Goal: Task Accomplishment & Management: Complete application form

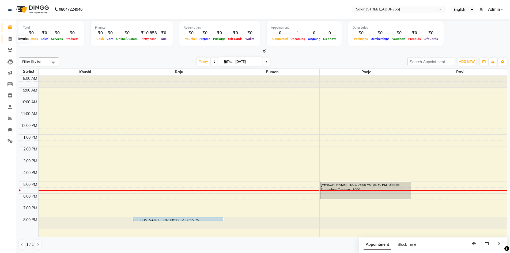
drag, startPoint x: 0, startPoint y: 0, endPoint x: 8, endPoint y: 37, distance: 38.1
click at [9, 37] on icon at bounding box center [10, 39] width 3 height 4
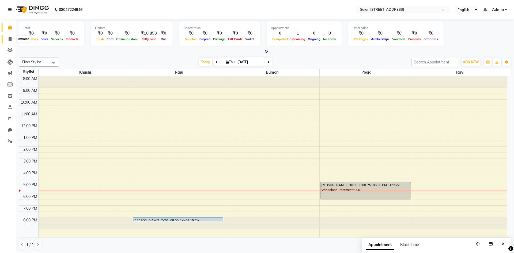
select select "7707"
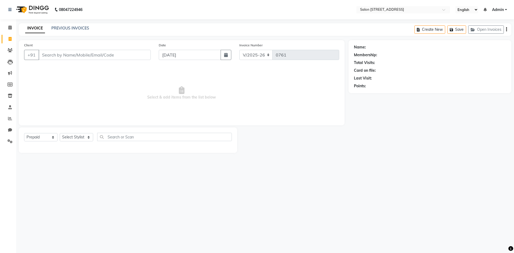
click at [56, 57] on input "Client" at bounding box center [95, 55] width 112 height 10
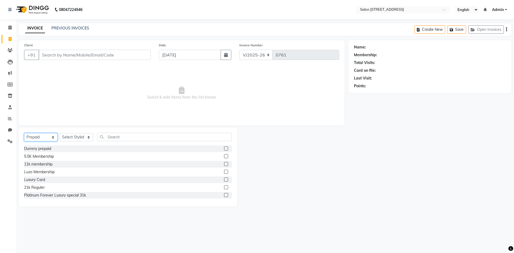
click at [47, 139] on select "Select Service Product Membership Package Voucher Prepaid Gift Card" at bounding box center [40, 137] width 33 height 8
select select "service"
click at [24, 133] on select "Select Service Product Membership Package Voucher Prepaid Gift Card" at bounding box center [40, 137] width 33 height 8
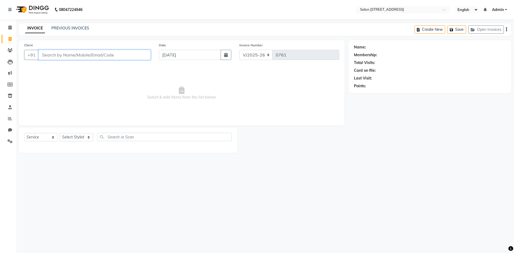
click at [73, 52] on input "Client" at bounding box center [95, 55] width 112 height 10
type input "9945111739"
click at [137, 54] on span "Add Client" at bounding box center [136, 54] width 21 height 5
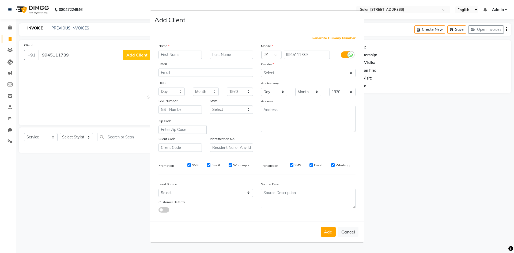
click at [182, 54] on input "text" at bounding box center [179, 55] width 43 height 8
type input "Navya"
click at [315, 74] on select "Select [DEMOGRAPHIC_DATA] [DEMOGRAPHIC_DATA] Other Prefer Not To Say" at bounding box center [308, 73] width 94 height 8
select select "[DEMOGRAPHIC_DATA]"
click at [261, 69] on select "Select [DEMOGRAPHIC_DATA] [DEMOGRAPHIC_DATA] Other Prefer Not To Say" at bounding box center [308, 73] width 94 height 8
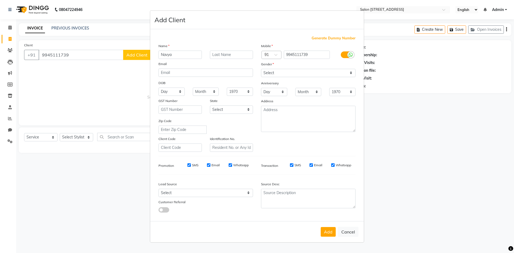
click at [329, 232] on button "Add" at bounding box center [327, 232] width 15 height 10
select select
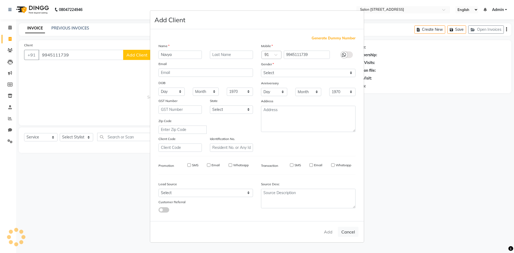
select select
checkbox input "false"
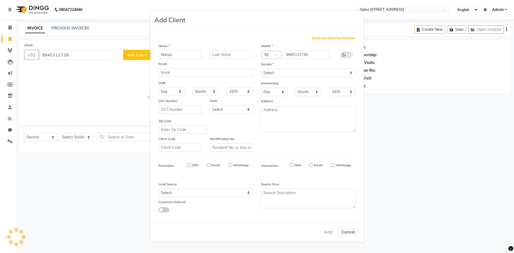
checkbox input "false"
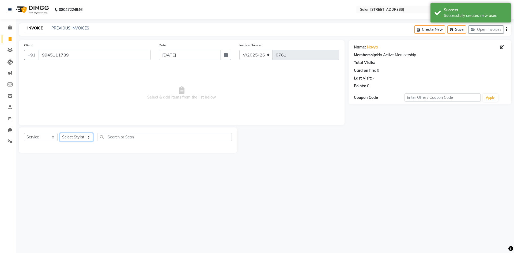
click at [77, 137] on select "Select Stylist Admin [PERSON_NAME] Bumoni Khushi Lune Lego pooja Raju ravi" at bounding box center [76, 137] width 33 height 8
select select "83057"
click at [60, 133] on select "Select Stylist Admin [PERSON_NAME] Bumoni Khushi Lune Lego pooja Raju ravi" at bounding box center [76, 137] width 33 height 8
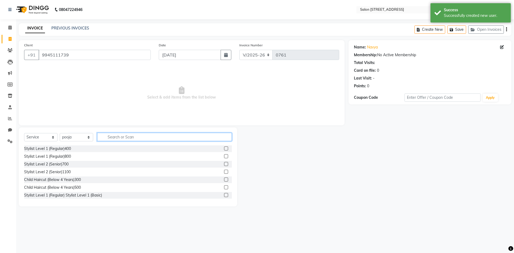
click at [147, 133] on input "text" at bounding box center [164, 137] width 135 height 8
click at [224, 171] on label at bounding box center [226, 172] width 4 height 4
click at [224, 171] on input "checkbox" at bounding box center [225, 171] width 3 height 3
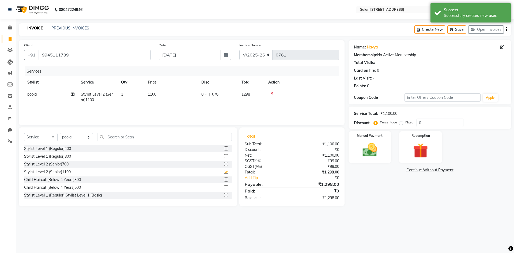
checkbox input "false"
click at [125, 141] on input "text" at bounding box center [164, 137] width 135 height 8
click at [73, 136] on select "Select Stylist Admin [PERSON_NAME] Bumoni Khushi Lune Lego pooja Raju ravi" at bounding box center [76, 137] width 33 height 8
select select "79180"
click at [60, 133] on select "Select Stylist Admin [PERSON_NAME] Bumoni Khushi Lune Lego pooja Raju ravi" at bounding box center [76, 137] width 33 height 8
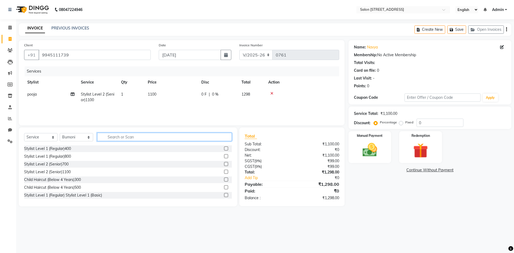
click at [129, 135] on input "text" at bounding box center [164, 137] width 135 height 8
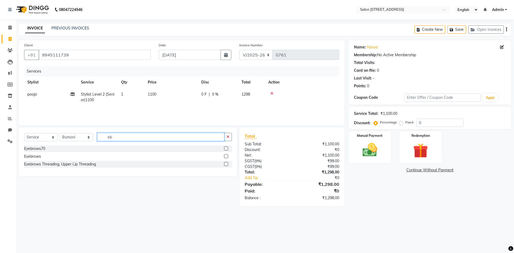
type input "eb"
click at [227, 148] on label at bounding box center [226, 148] width 4 height 4
click at [227, 148] on input "checkbox" at bounding box center [225, 148] width 3 height 3
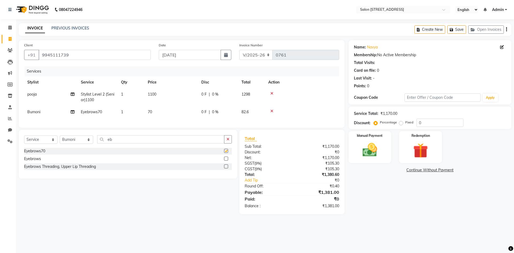
checkbox input "false"
click at [179, 143] on input "eb" at bounding box center [160, 139] width 127 height 8
type input "e"
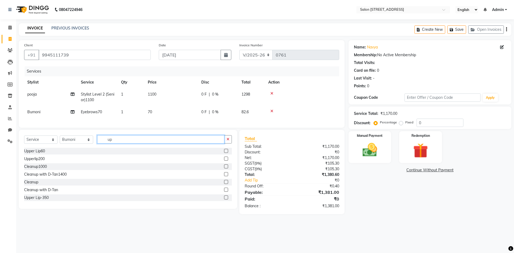
type input "up"
click at [224, 153] on label at bounding box center [226, 151] width 4 height 4
click at [224, 153] on input "checkbox" at bounding box center [225, 150] width 3 height 3
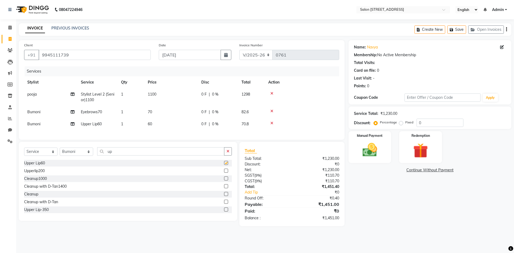
checkbox input "false"
click at [177, 152] on input "up" at bounding box center [160, 151] width 127 height 8
type input "u"
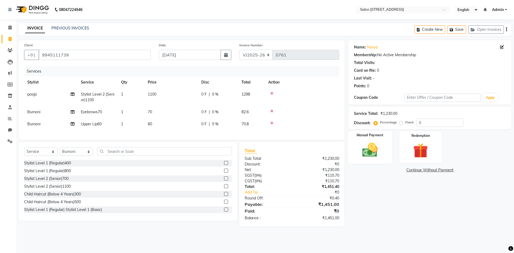
click at [374, 151] on img at bounding box center [369, 150] width 25 height 18
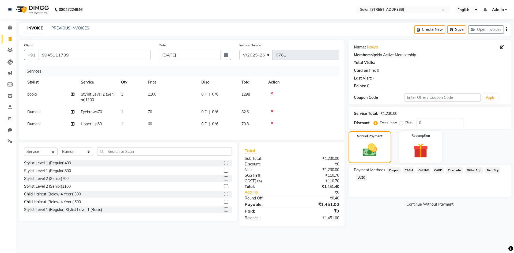
click at [423, 169] on span "ONLINE" at bounding box center [423, 170] width 14 height 6
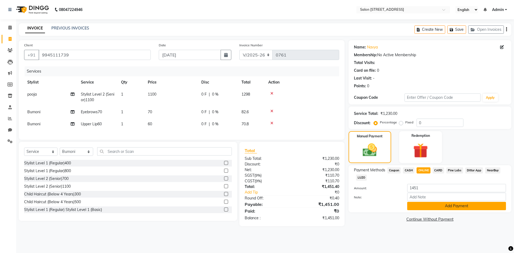
click at [433, 207] on button "Add Payment" at bounding box center [456, 206] width 99 height 8
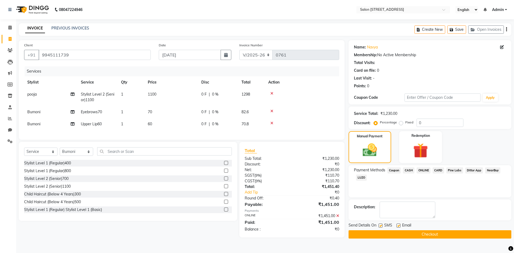
click at [422, 232] on button "Checkout" at bounding box center [429, 234] width 163 height 8
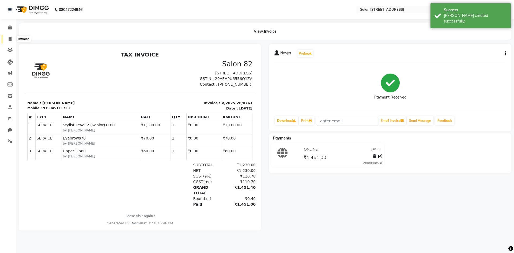
click at [8, 39] on span at bounding box center [9, 39] width 9 height 6
select select "service"
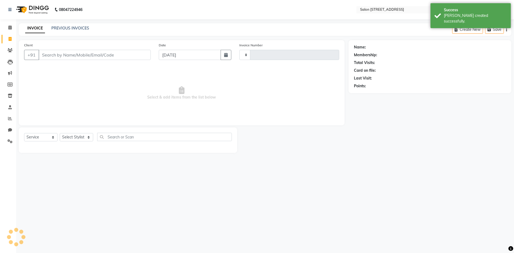
type input "0762"
select select "7707"
select select "P"
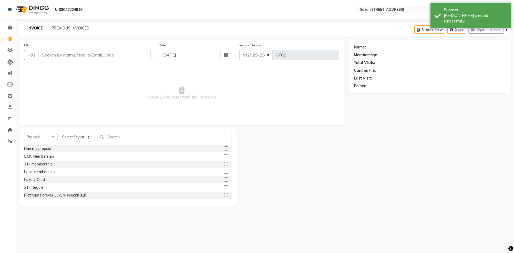
click at [59, 27] on link "PREVIOUS INVOICES" at bounding box center [70, 28] width 38 height 5
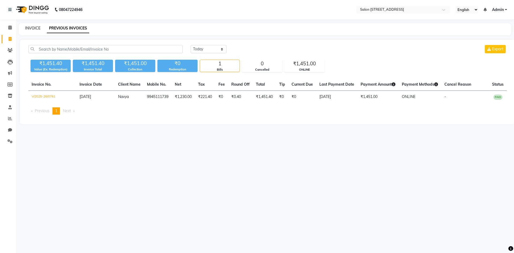
click at [33, 27] on link "INVOICE" at bounding box center [32, 28] width 15 height 5
select select "service"
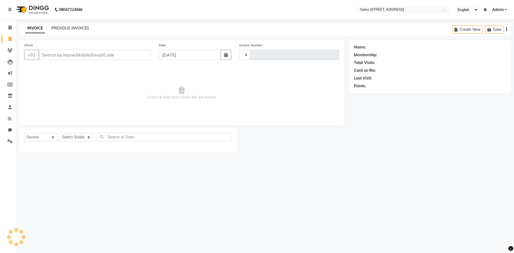
type input "0762"
select select "7707"
select select "P"
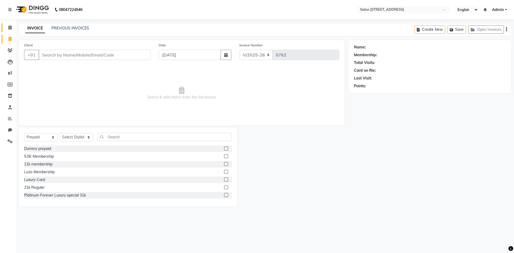
click at [10, 28] on icon at bounding box center [9, 27] width 3 height 4
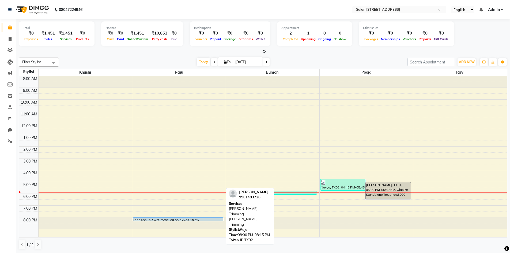
click at [155, 220] on div at bounding box center [178, 221] width 90 height 2
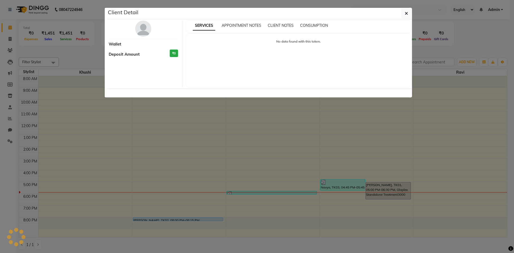
select select "5"
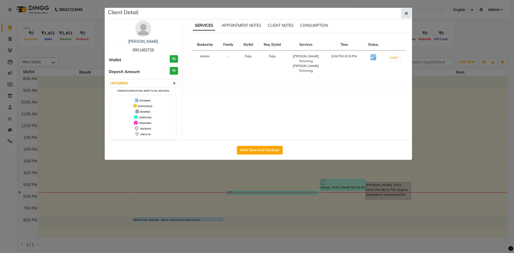
click at [405, 13] on icon "button" at bounding box center [405, 13] width 3 height 4
